Goal: Task Accomplishment & Management: Use online tool/utility

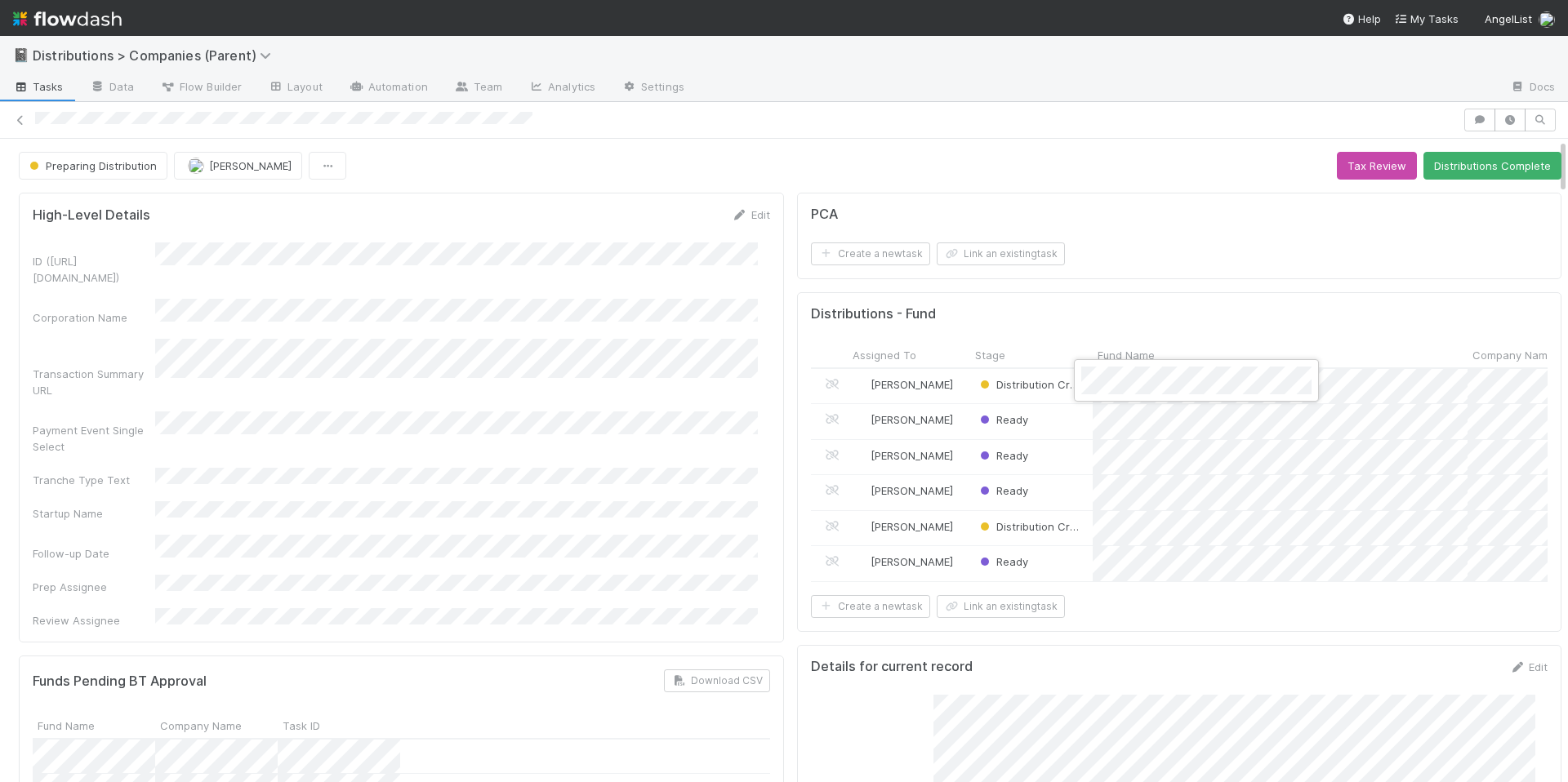
click at [1185, 581] on div at bounding box center [784, 391] width 1568 height 782
click at [632, 413] on div at bounding box center [784, 391] width 1568 height 782
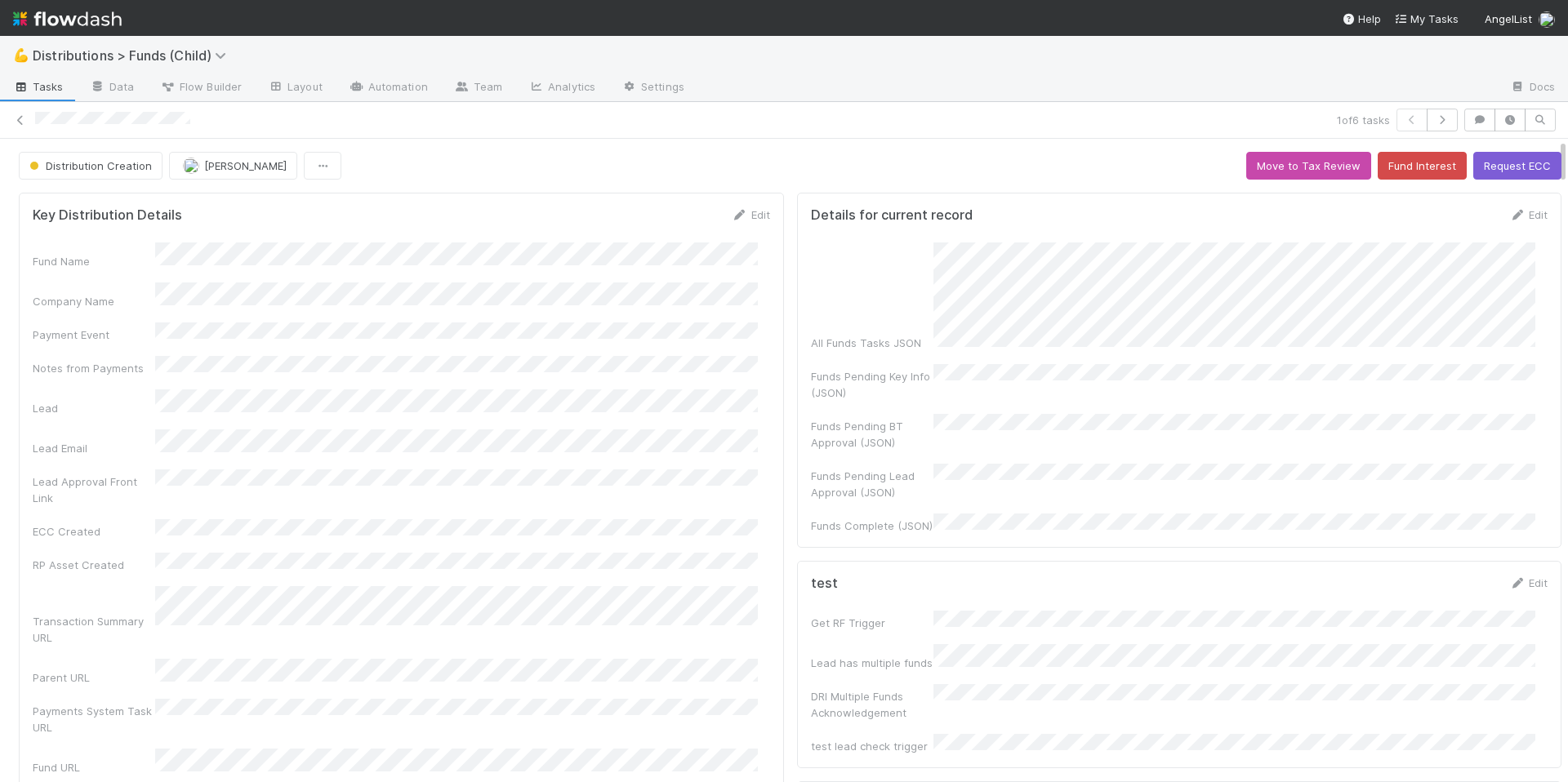
click at [135, 218] on h5 "Key Distribution Details" at bounding box center [107, 216] width 149 height 17
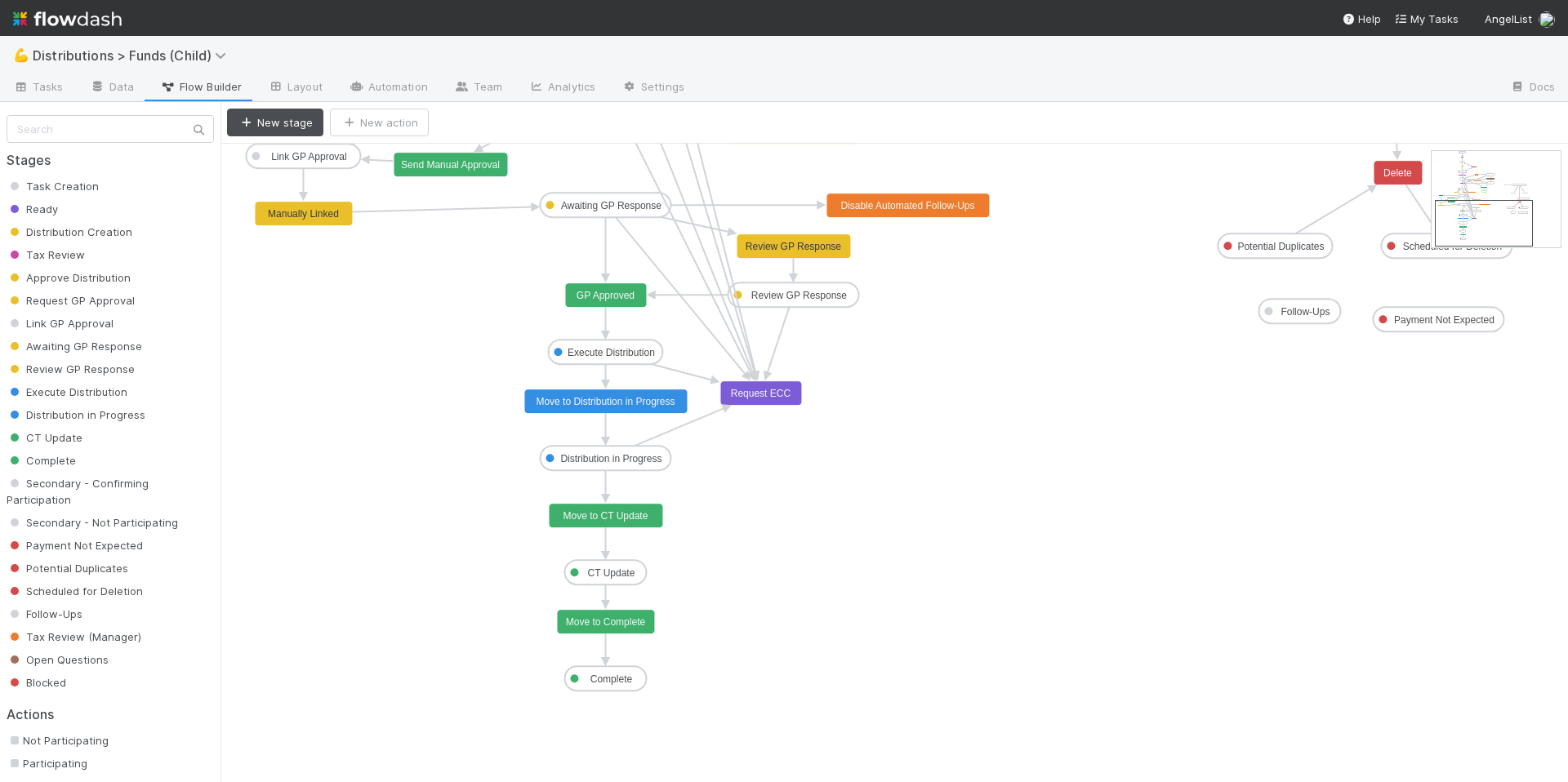
drag, startPoint x: 1472, startPoint y: 191, endPoint x: 1475, endPoint y: 227, distance: 36.1
click at [1172, 465] on icon "Task Creation Ready Distribution Creation Tax Review Approve Distribution Reque…" at bounding box center [894, 756] width 1347 height 1226
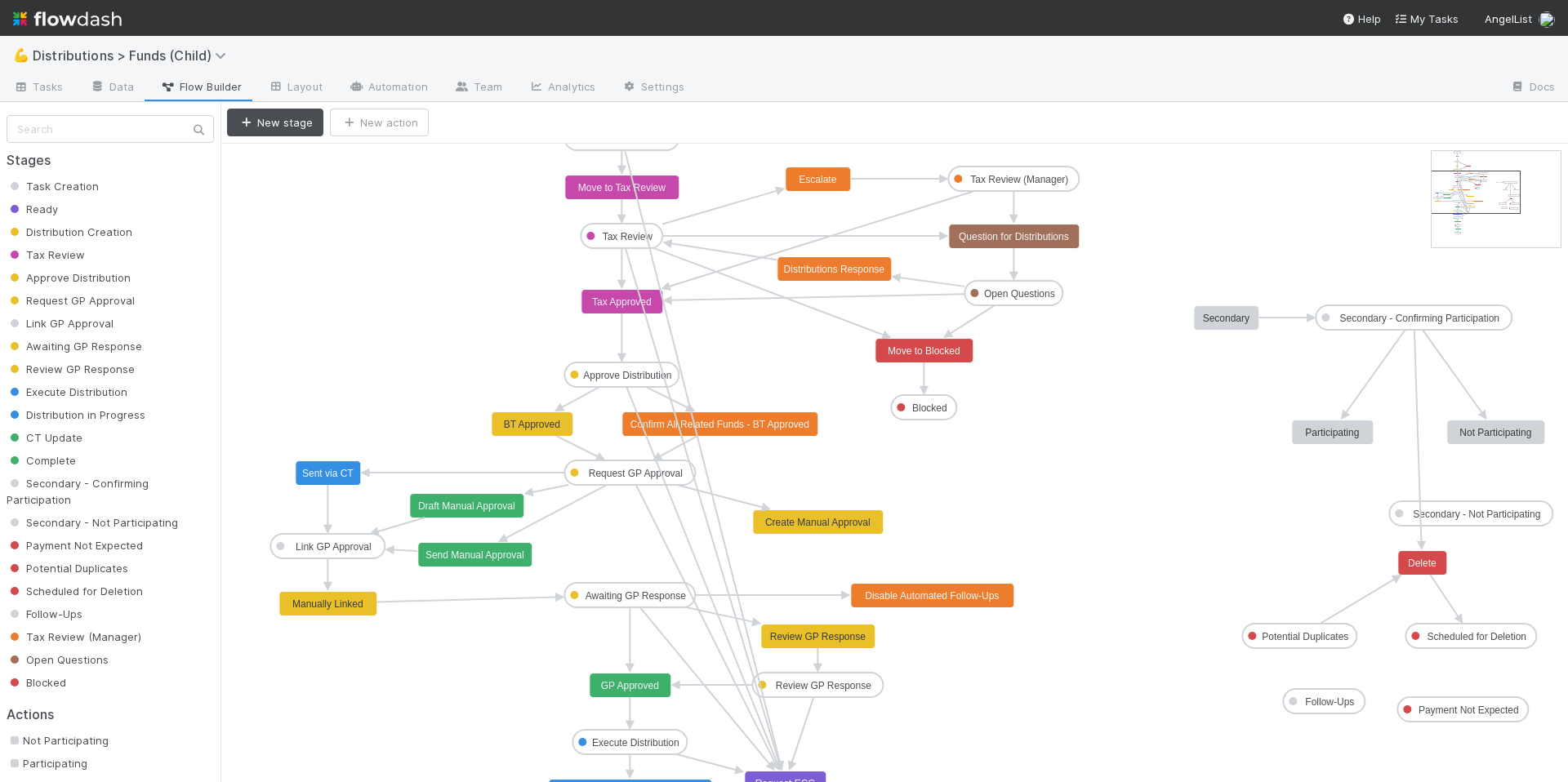
drag, startPoint x: 1485, startPoint y: 220, endPoint x: 1483, endPoint y: 196, distance: 24.1
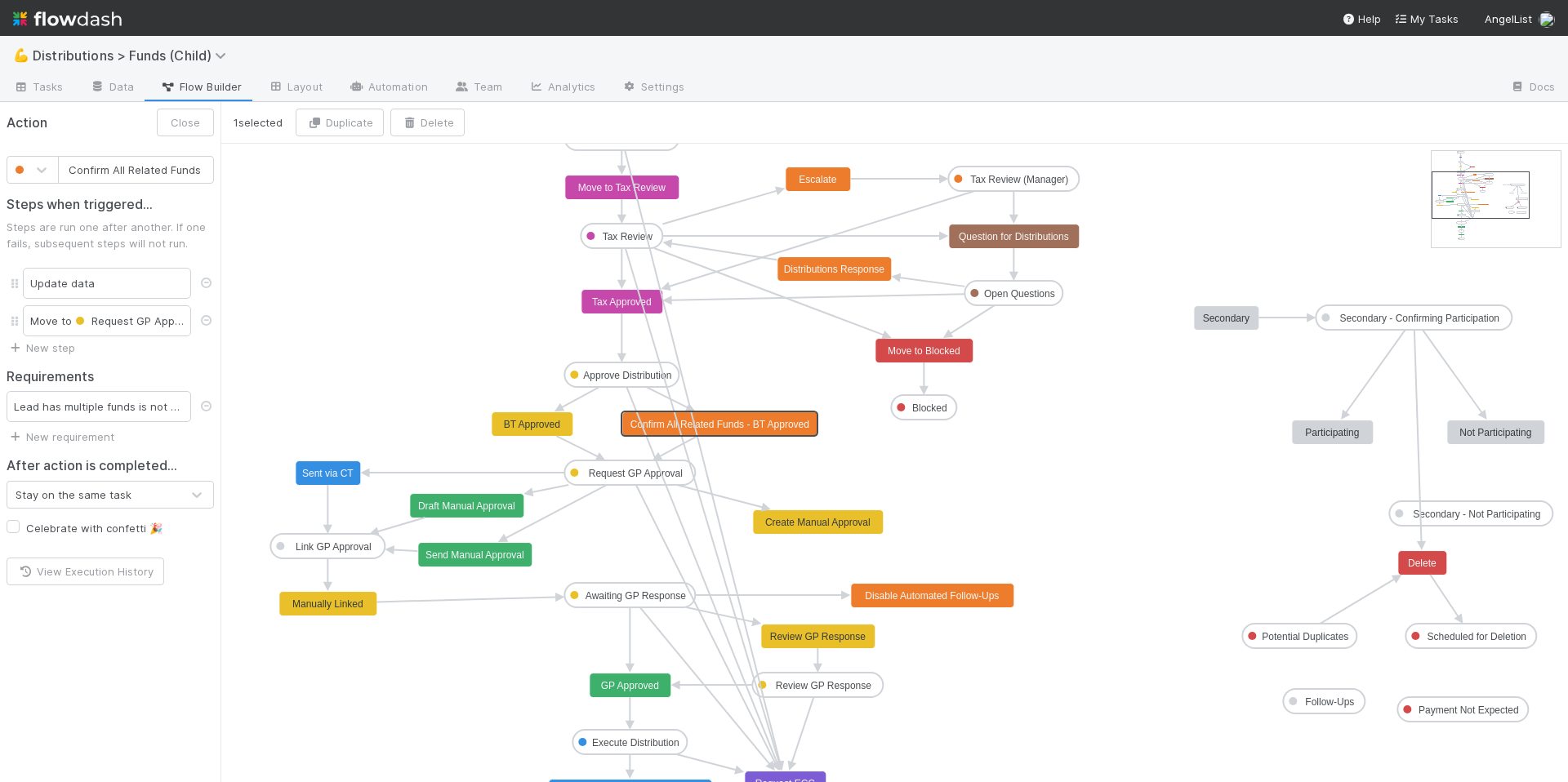
click at [781, 429] on text "Confirm All Related Funds - BT Approved" at bounding box center [719, 424] width 179 height 12
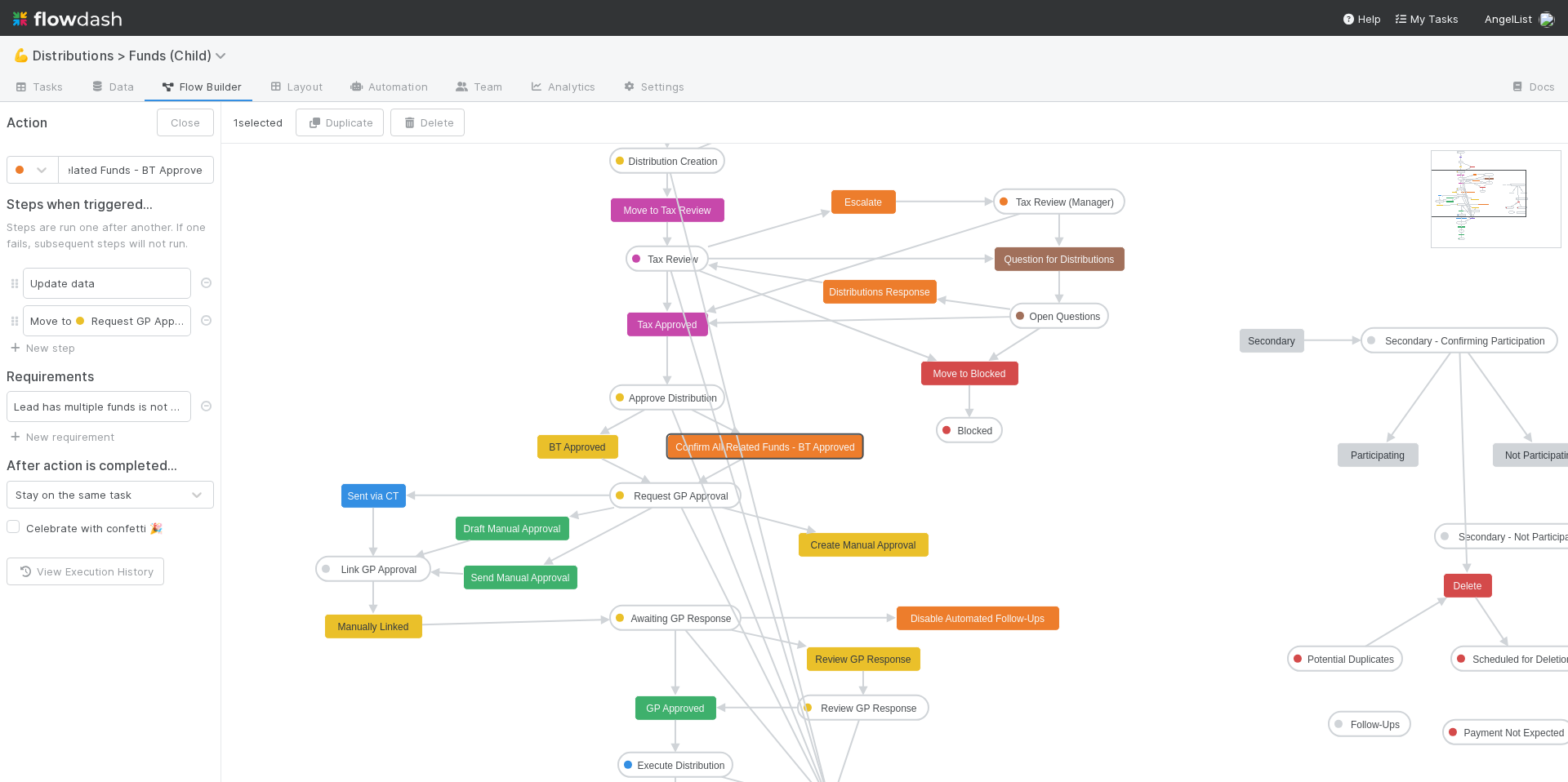
drag, startPoint x: 1464, startPoint y: 203, endPoint x: 1461, endPoint y: 194, distance: 9.5
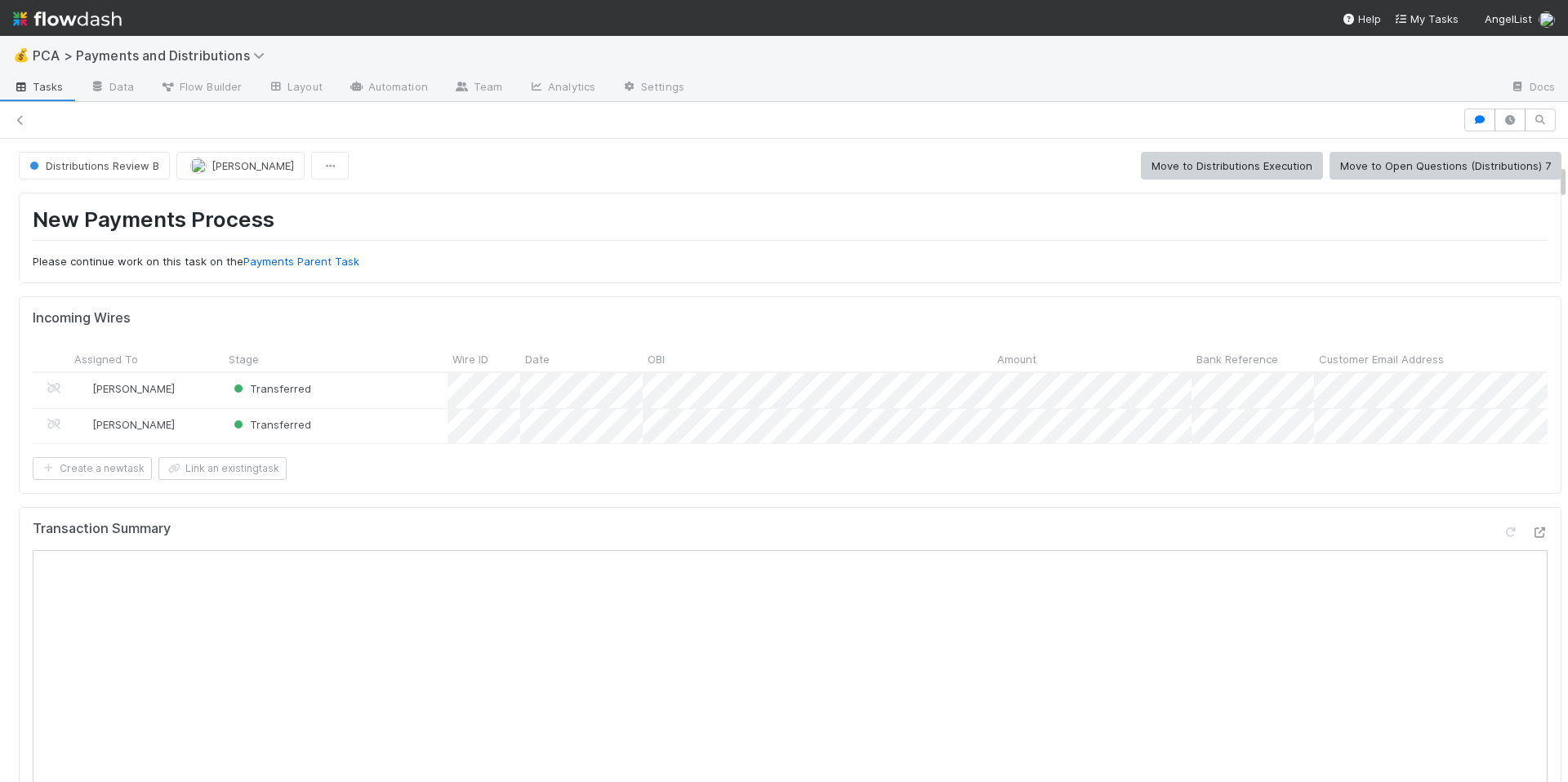
scroll to position [458, 0]
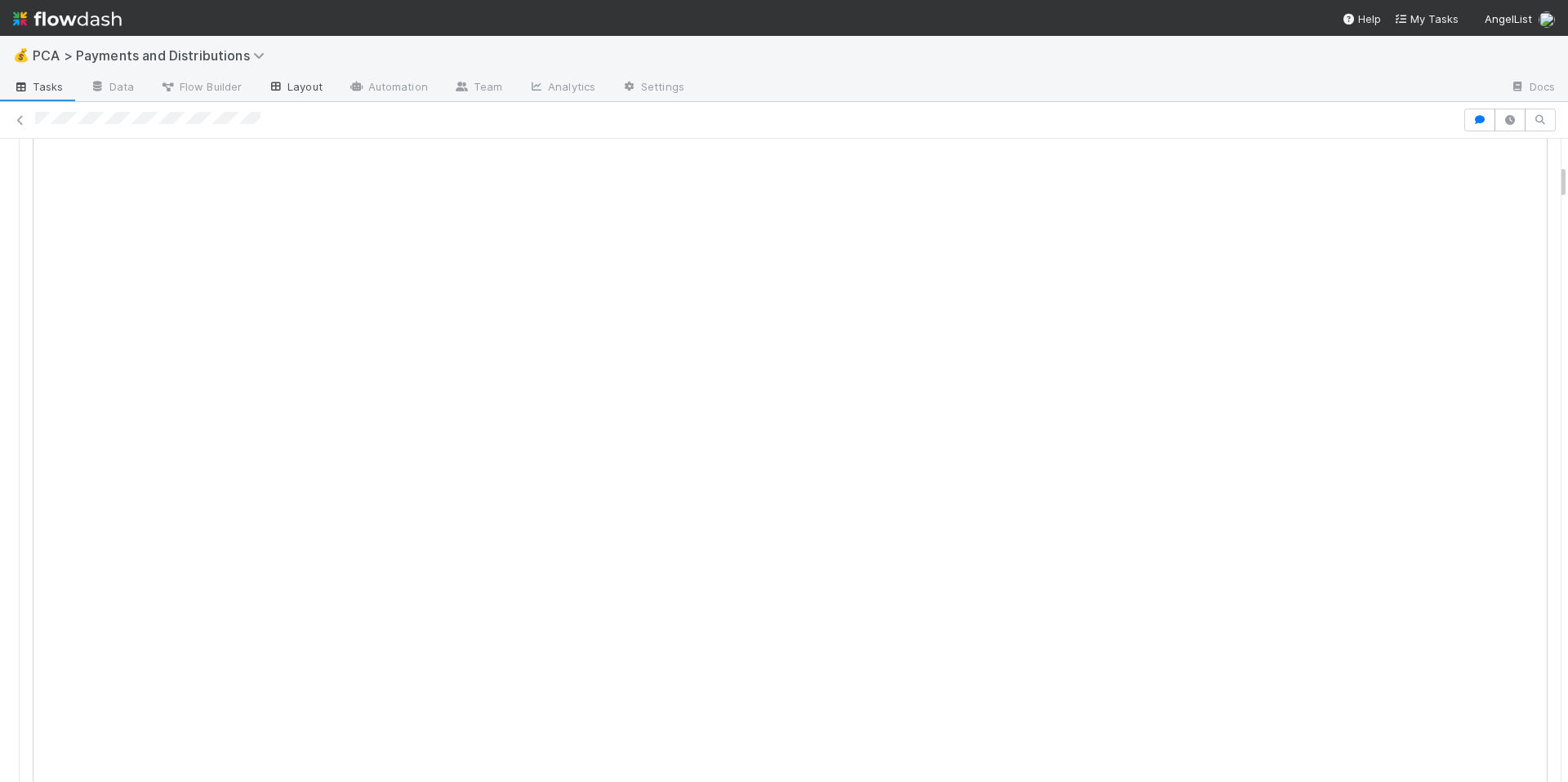
click at [309, 85] on link "Layout" at bounding box center [295, 87] width 81 height 26
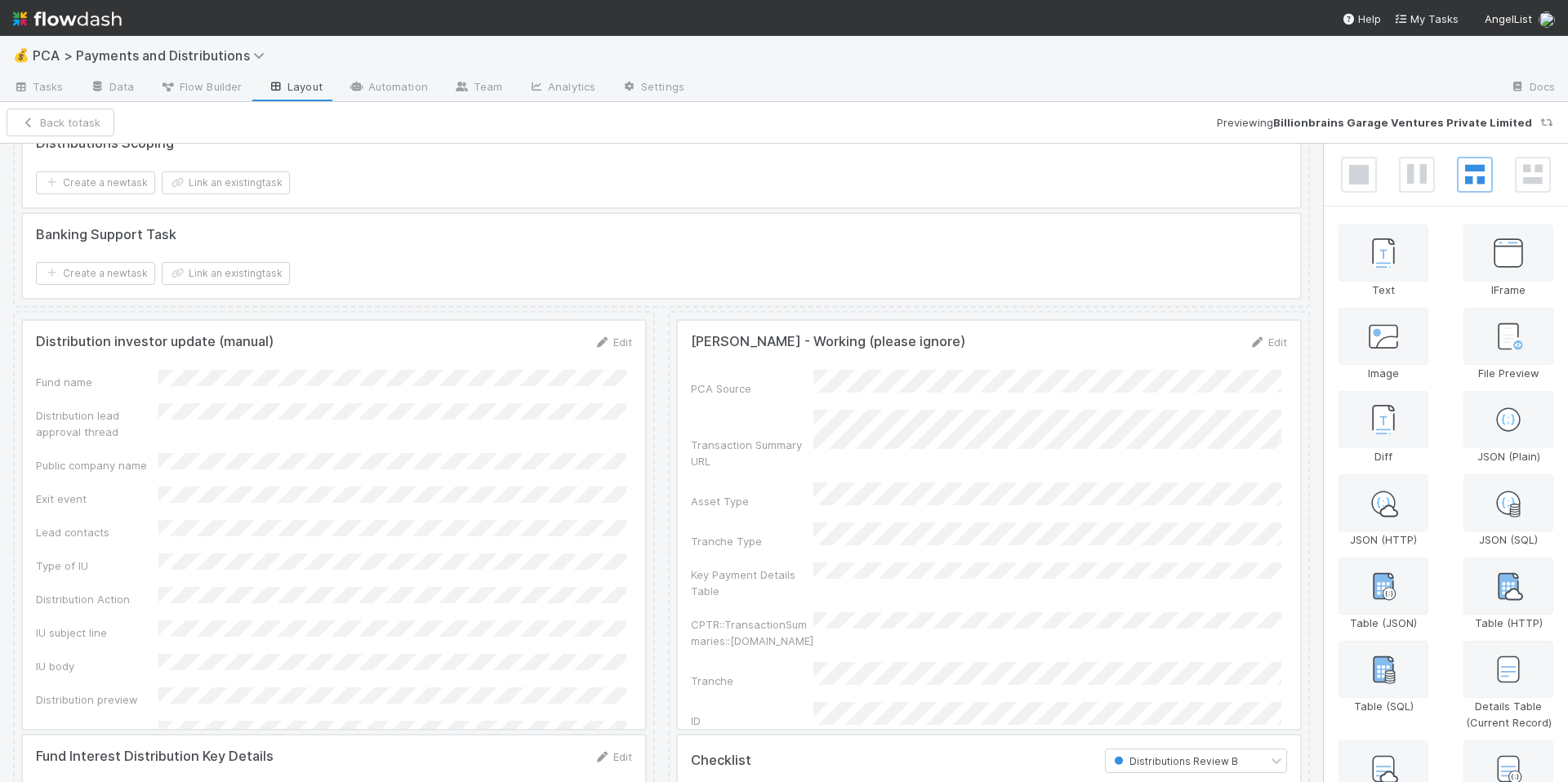
scroll to position [2612, 0]
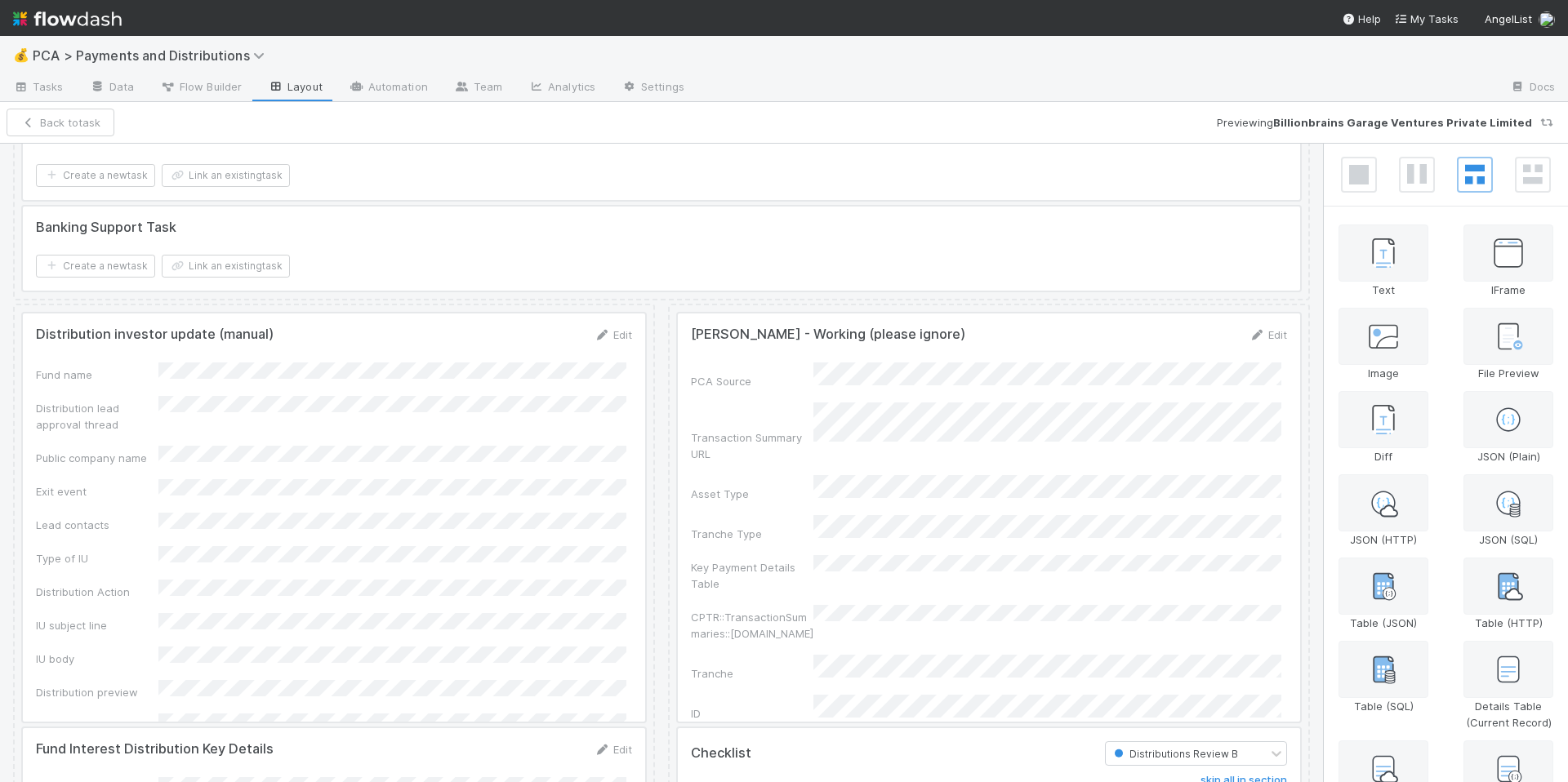
click at [125, 493] on div at bounding box center [334, 518] width 622 height 408
